Goal: Information Seeking & Learning: Learn about a topic

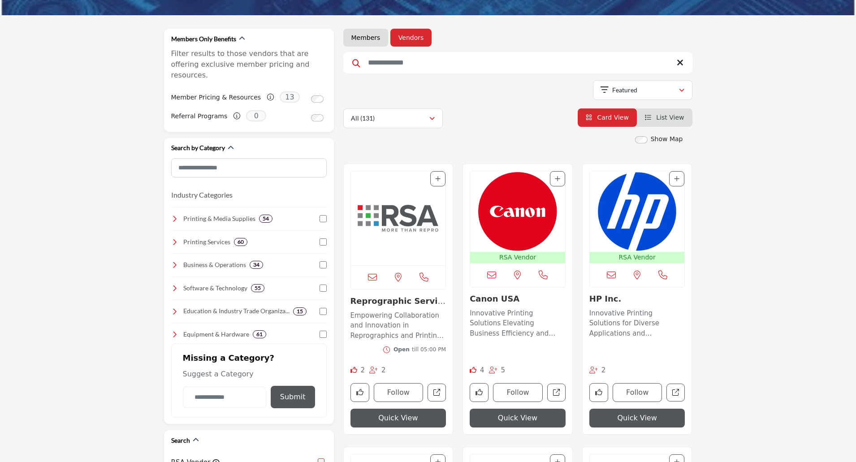
scroll to position [90, 0]
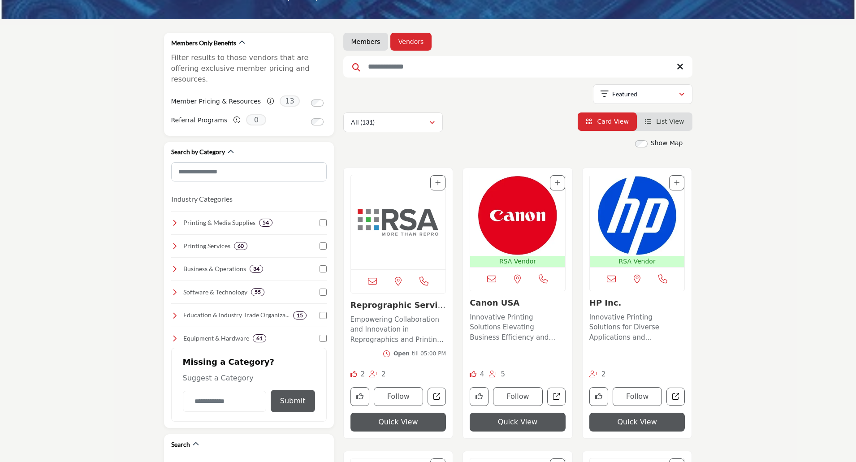
click at [536, 221] on img "Open Listing in new tab" at bounding box center [517, 215] width 95 height 81
click at [470, 175] on link "RSA Vendor RSA Vendors are businesses that have agreed to offer RSA Members exc…" at bounding box center [517, 221] width 95 height 92
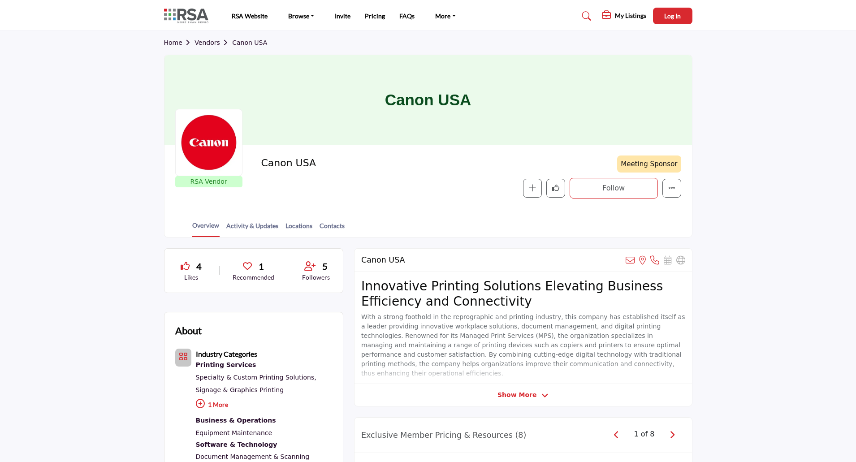
click at [207, 44] on link "Vendors" at bounding box center [213, 42] width 38 height 7
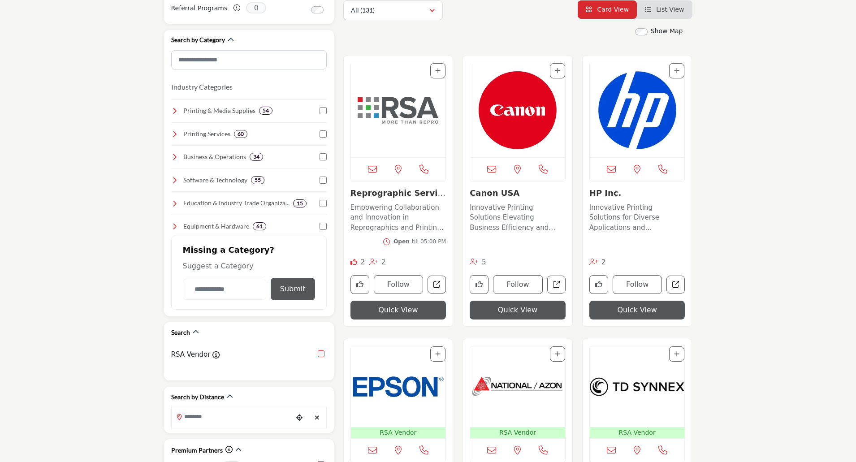
scroll to position [358, 0]
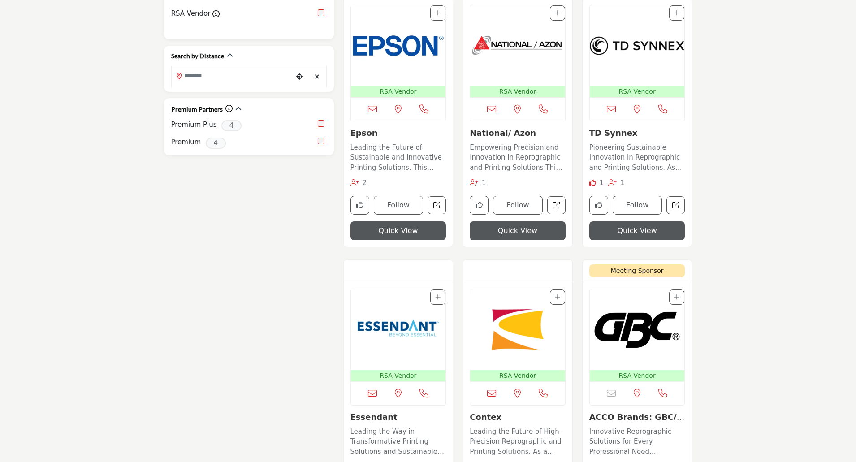
scroll to position [627, 0]
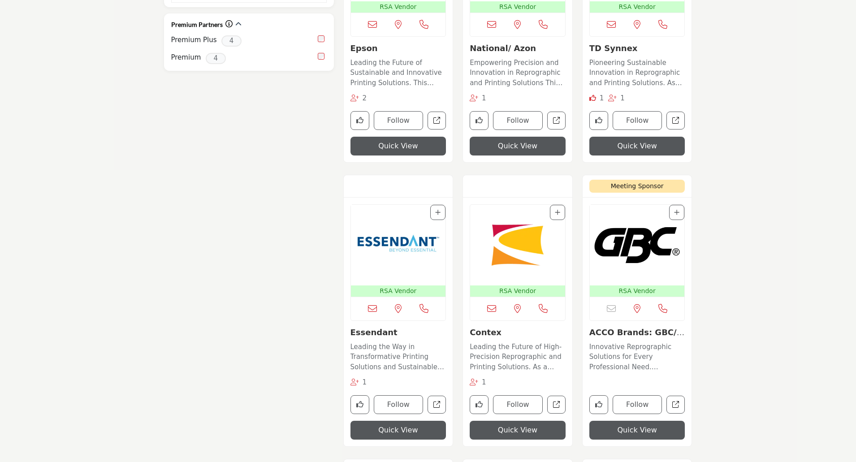
click at [633, 235] on img "Open Listing in new tab" at bounding box center [636, 245] width 95 height 81
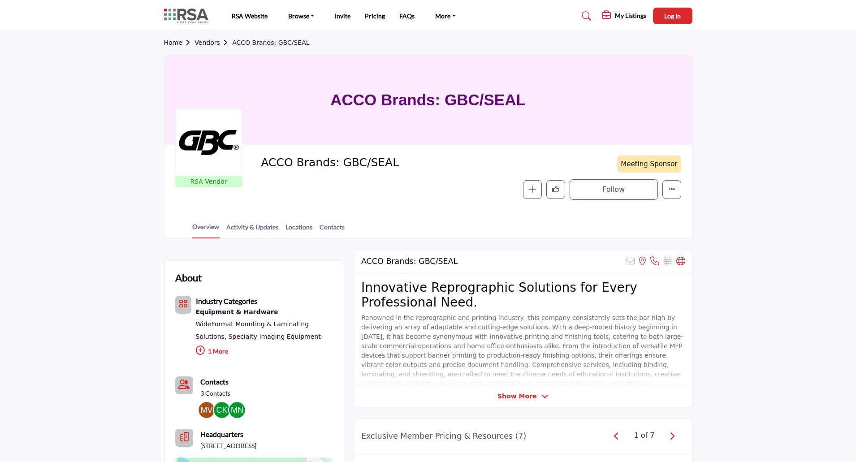
click at [212, 40] on link "Vendors" at bounding box center [213, 42] width 38 height 7
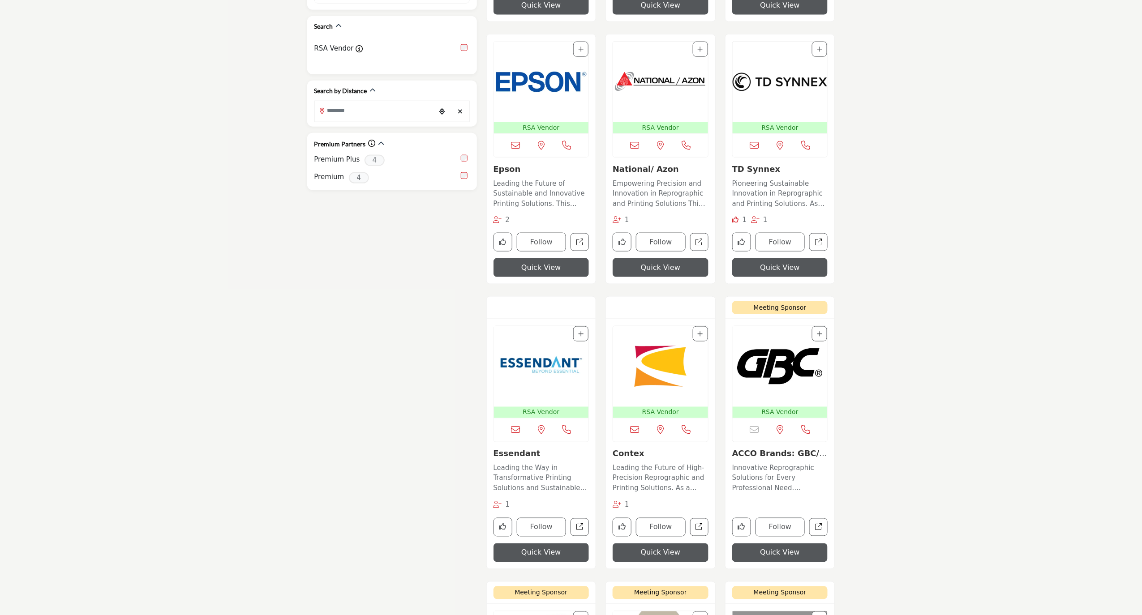
scroll to position [448, 0]
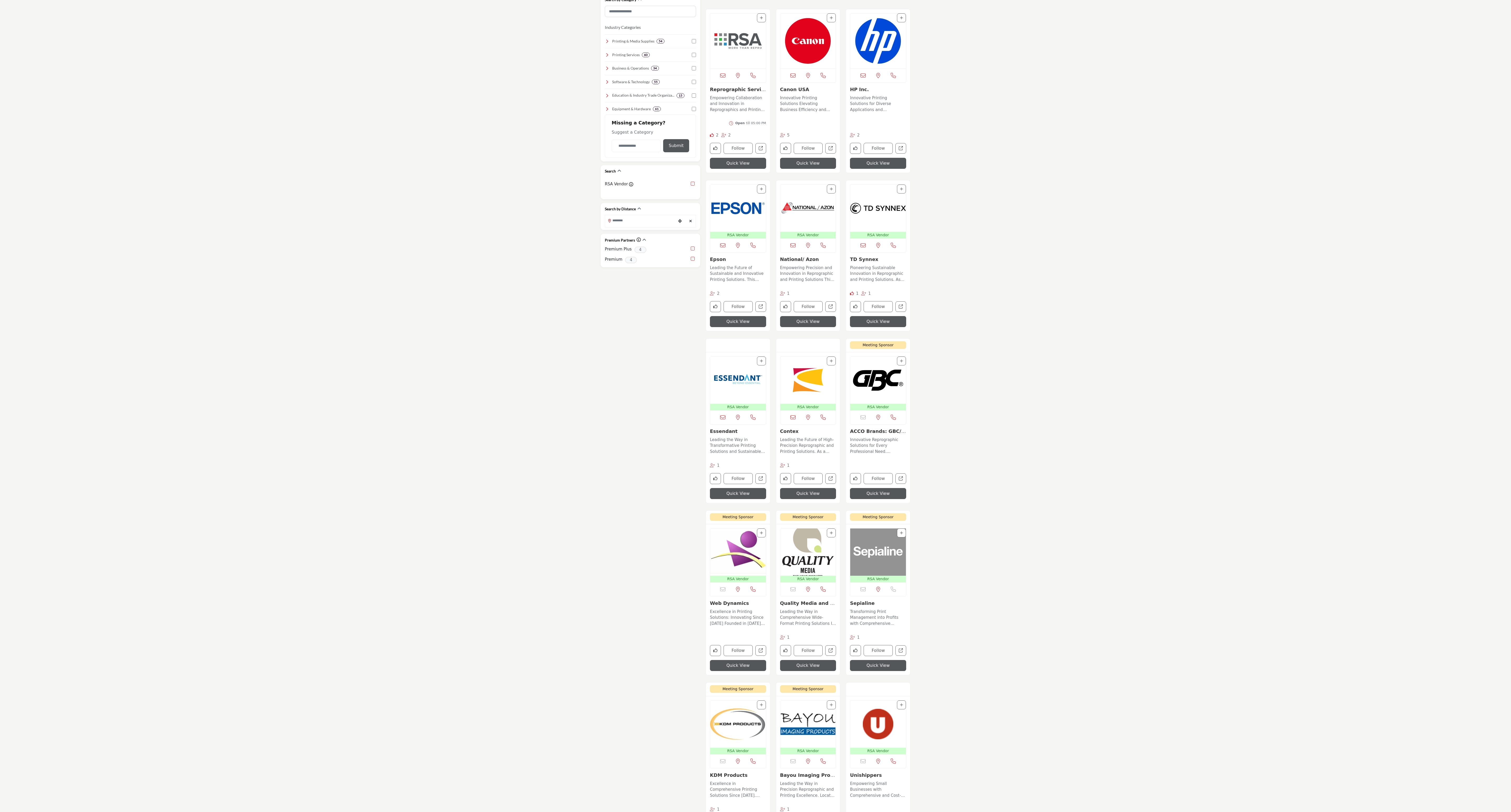
scroll to position [105, 0]
